Goal: Transaction & Acquisition: Purchase product/service

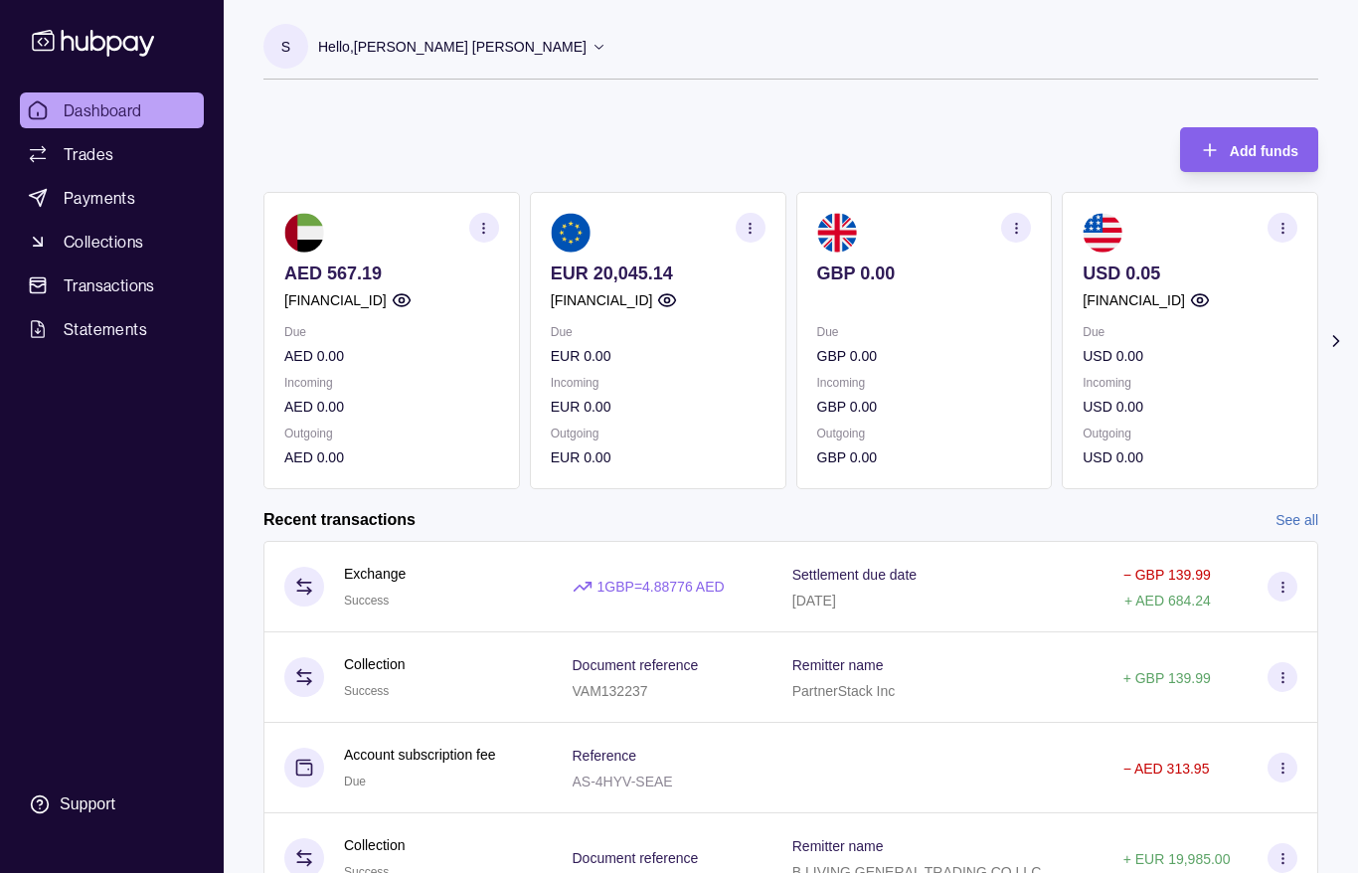
click at [1355, 336] on section "Add funds AED 567.19 [FINANCIAL_ID] Due AED 0.00 Incoming AED 0.00 Outgoing AED…" at bounding box center [791, 570] width 1135 height 927
click at [1344, 344] on icon at bounding box center [1337, 341] width 20 height 20
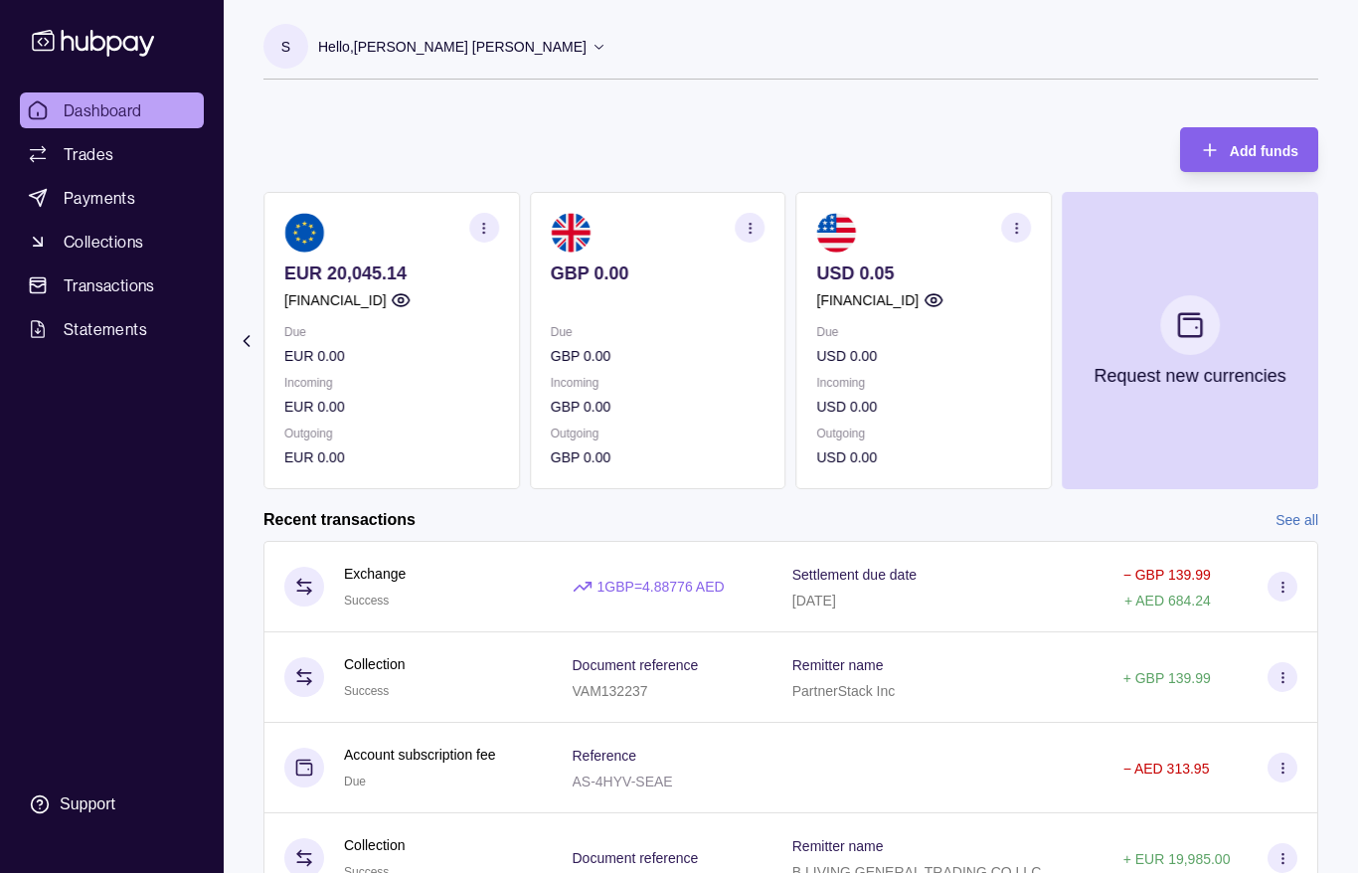
click at [232, 355] on section "Add funds AED 567.19 [FINANCIAL_ID] Due AED 0.00 Incoming AED 0.00 Outgoing AED…" at bounding box center [791, 570] width 1135 height 927
click at [244, 352] on section "Add funds AED 567.19 [FINANCIAL_ID] Due AED 0.00 Incoming AED 0.00 Outgoing AED…" at bounding box center [791, 570] width 1135 height 927
click at [247, 341] on icon at bounding box center [247, 341] width 20 height 20
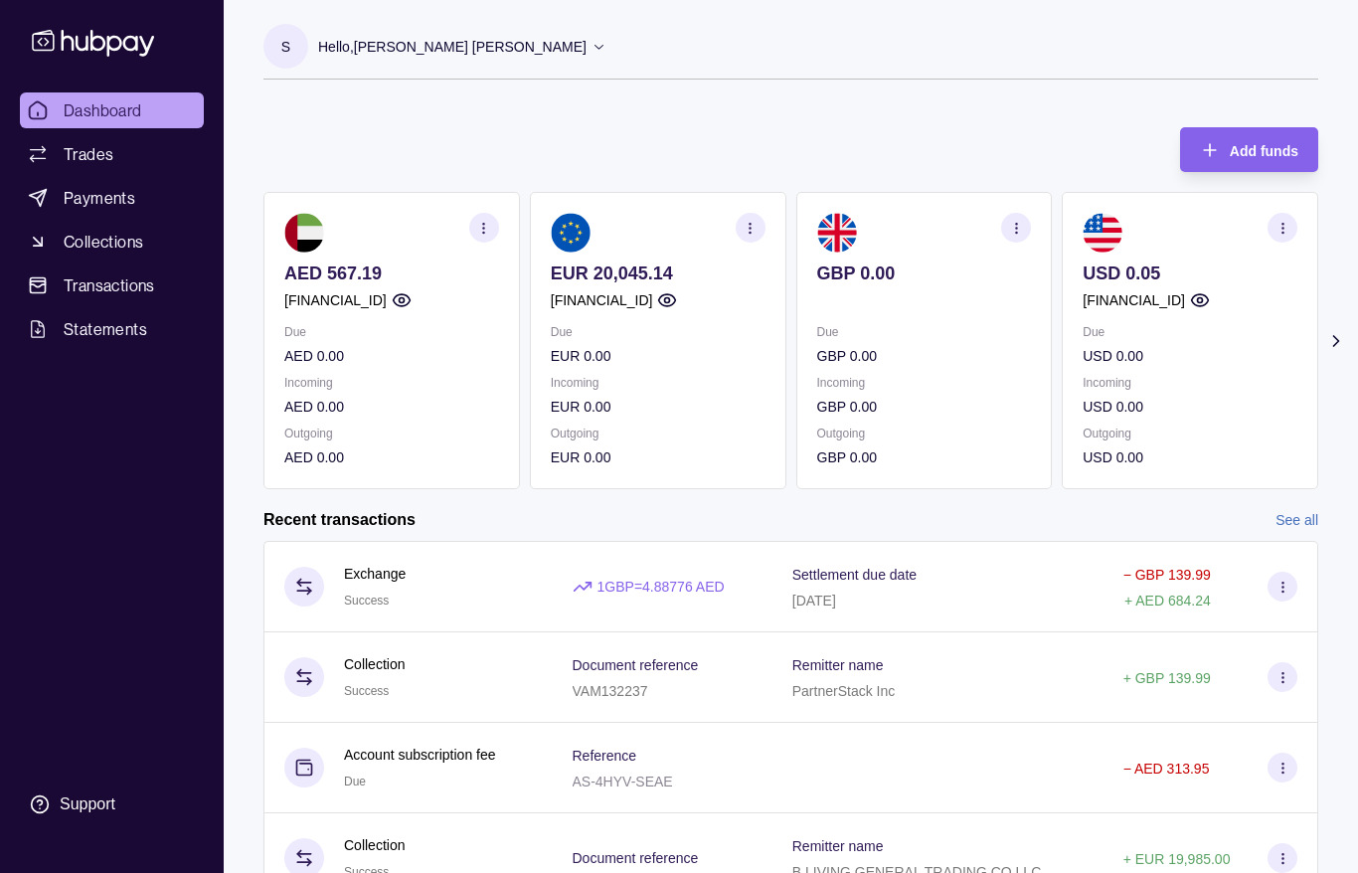
click at [247, 341] on section "Add funds AED 567.19 [FINANCIAL_ID] Due AED 0.00 Incoming AED 0.00 Outgoing AED…" at bounding box center [791, 570] width 1135 height 927
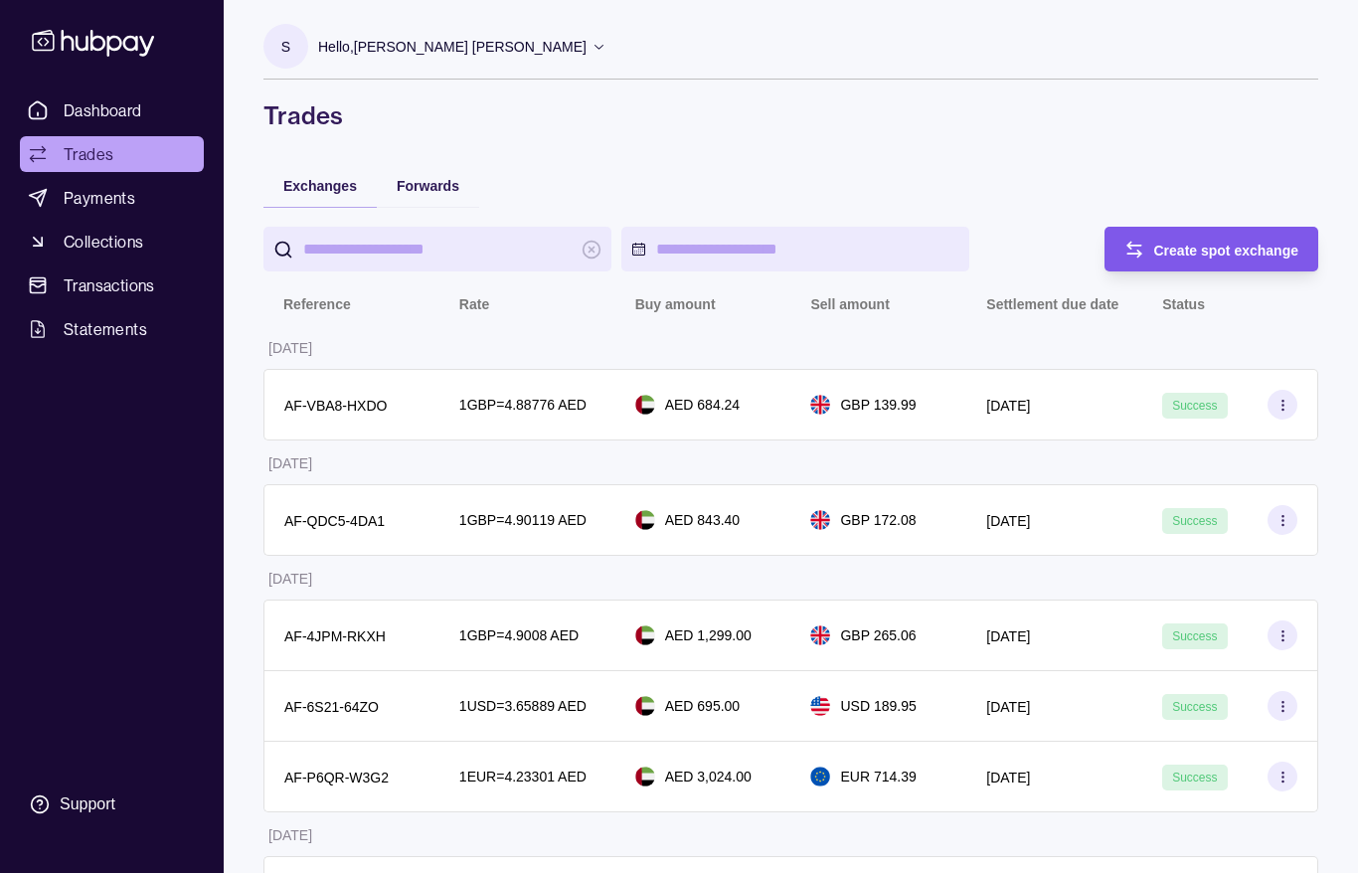
click at [1207, 234] on div "Create spot exchange" at bounding box center [1197, 249] width 205 height 45
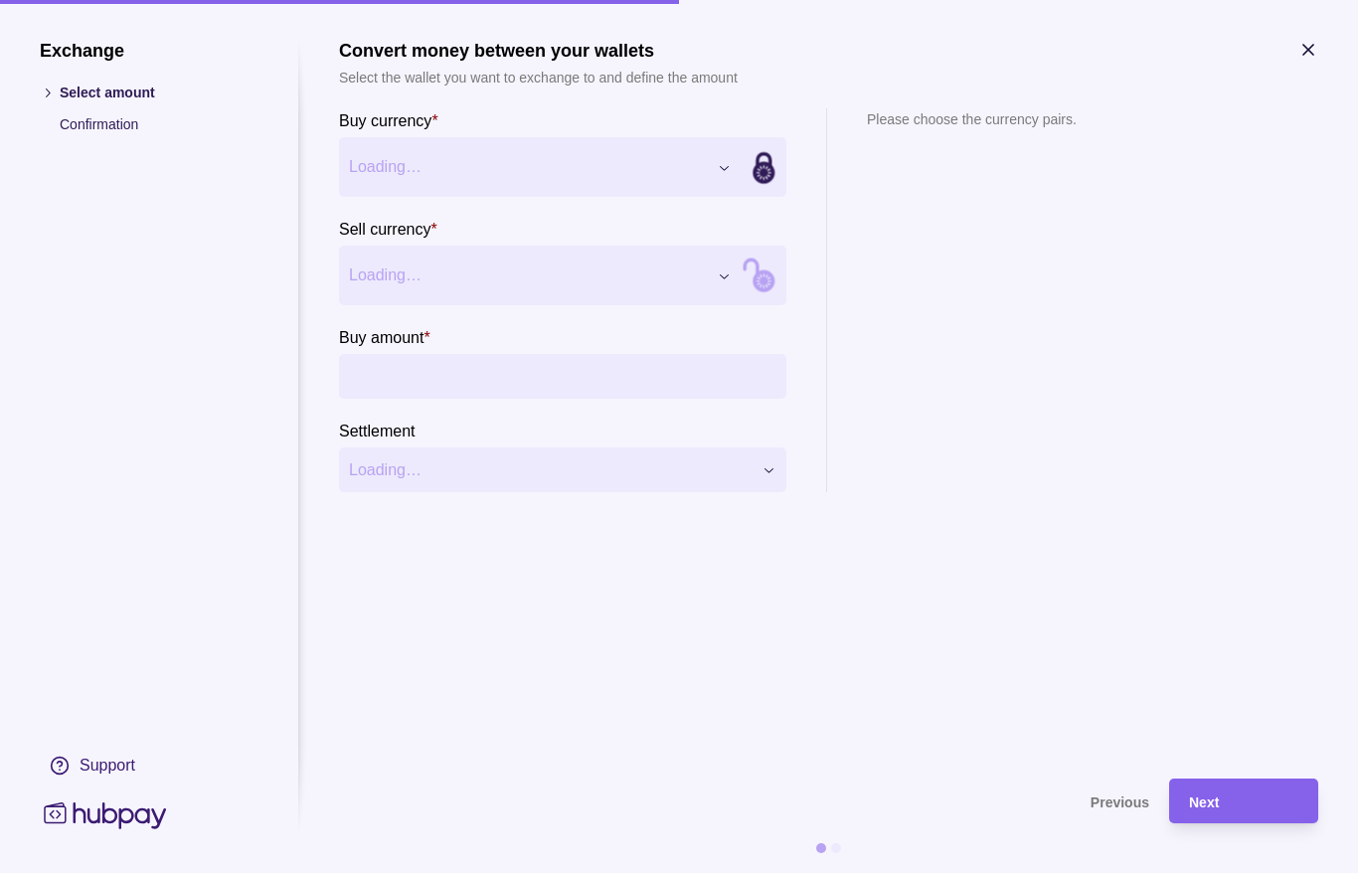
click at [516, 392] on input "Buy amount *" at bounding box center [583, 376] width 388 height 45
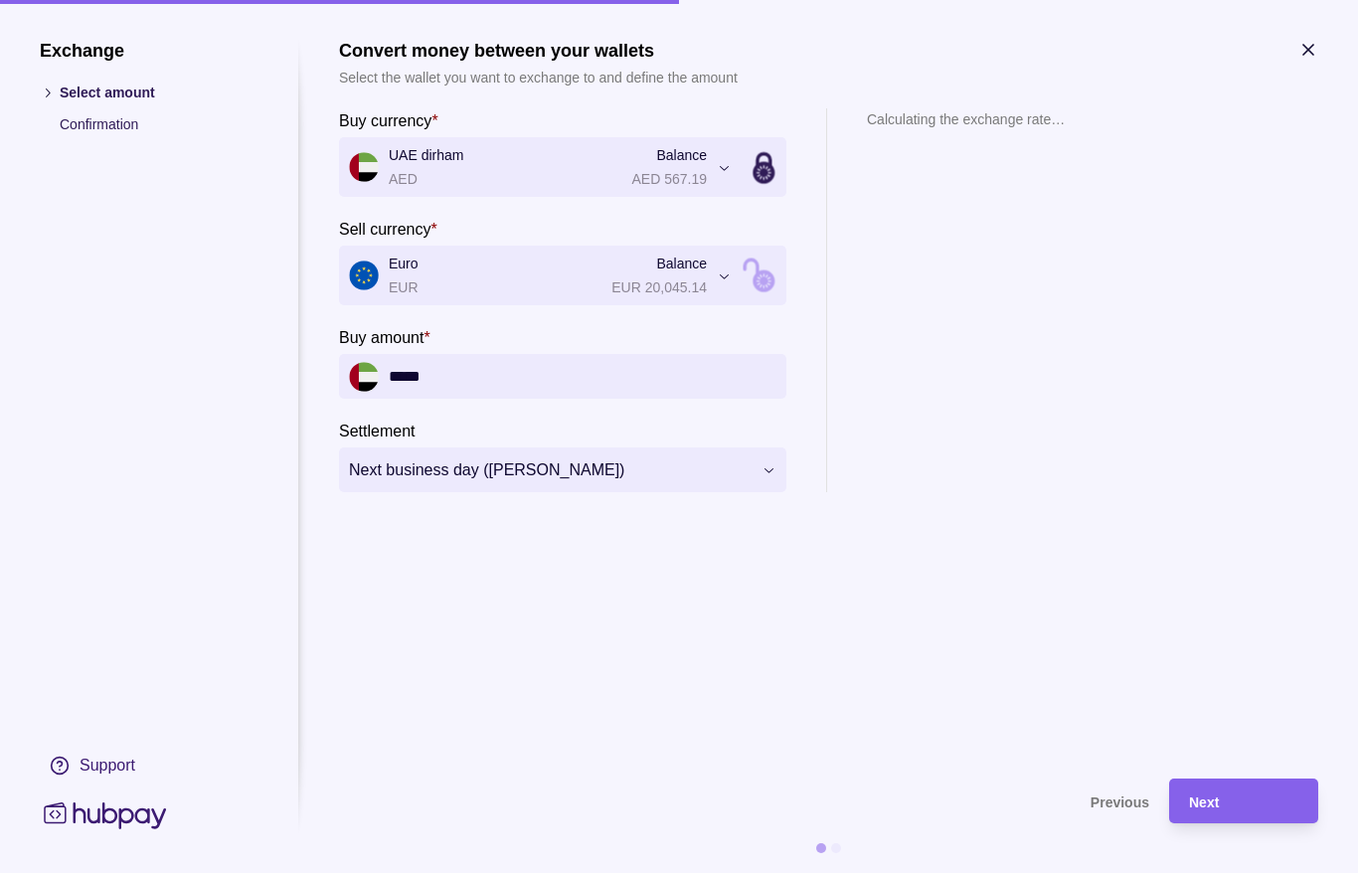
type input "*****"
click at [483, 548] on section "**********" at bounding box center [829, 399] width 980 height 719
click at [1244, 801] on div "Next" at bounding box center [1243, 802] width 109 height 24
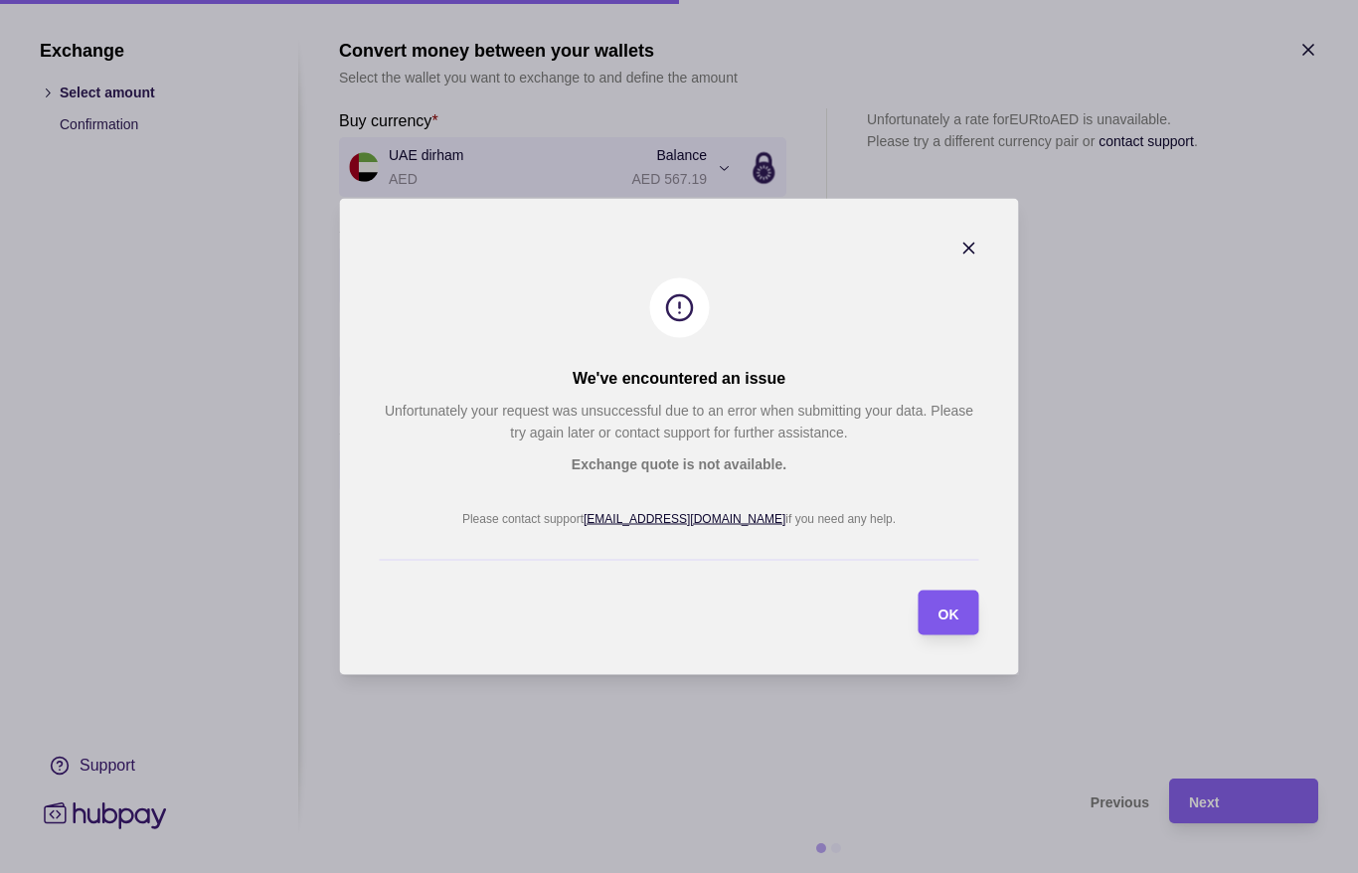
click at [947, 631] on div "OK" at bounding box center [934, 613] width 51 height 45
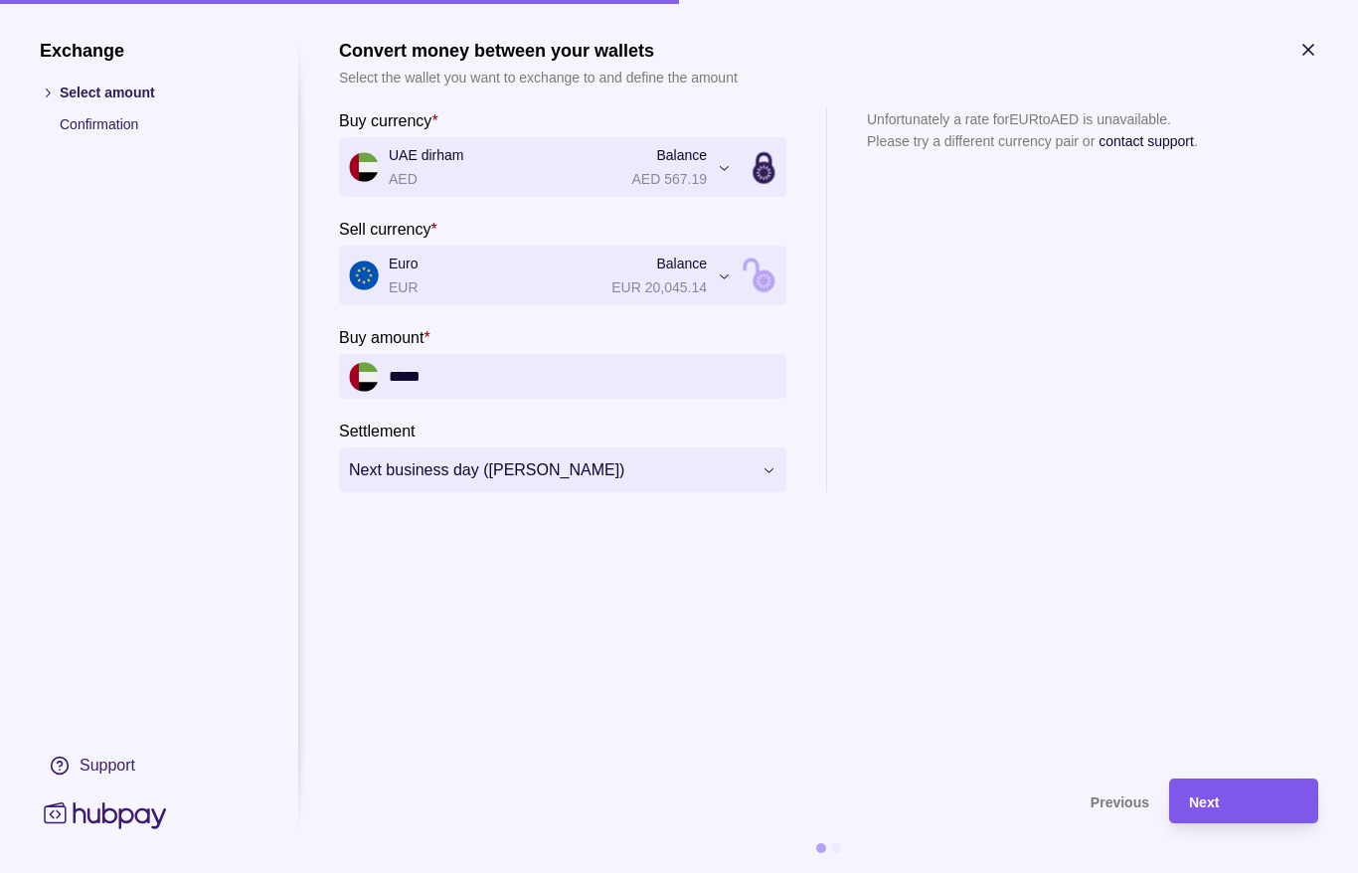
click at [1206, 806] on span "Next" at bounding box center [1204, 803] width 30 height 16
